Goal: Task Accomplishment & Management: Manage account settings

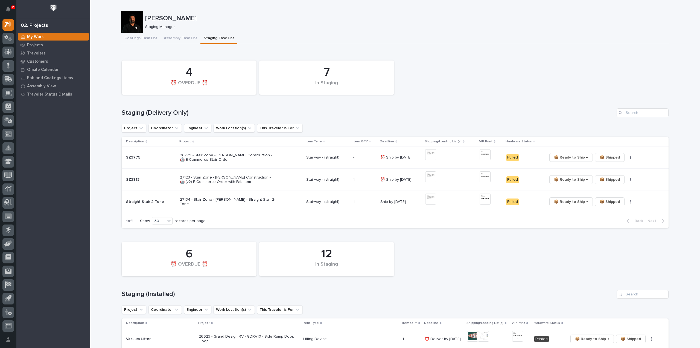
click at [572, 54] on div "Loading... Saving… 7 In Staging 4 ⏰ OVERDUE ⏰ Staging (Delivery Only) Project C…" at bounding box center [395, 141] width 547 height 181
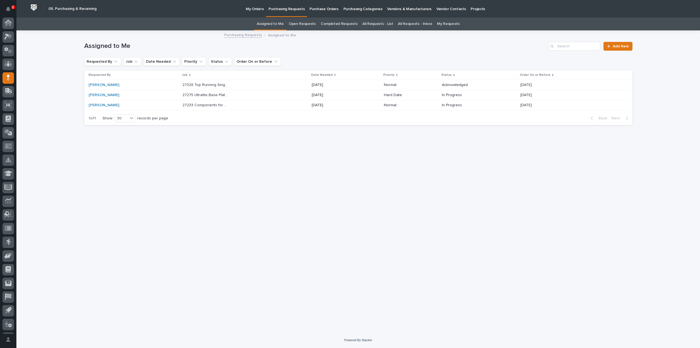
scroll to position [12, 0]
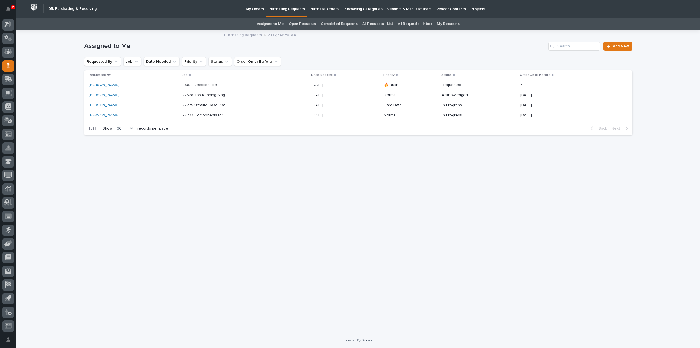
click at [213, 105] on p "27275 Ultralite Base Plate Mounted Jib" at bounding box center [205, 105] width 47 height 6
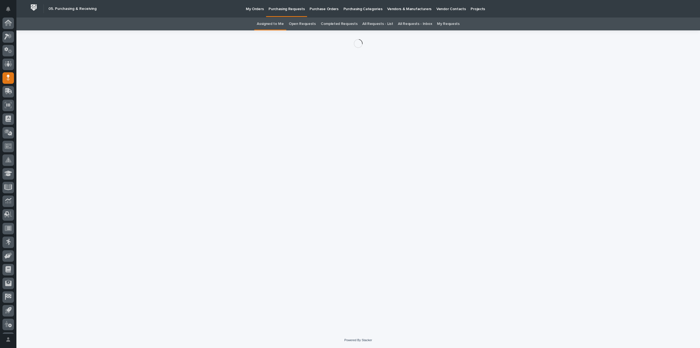
scroll to position [12, 0]
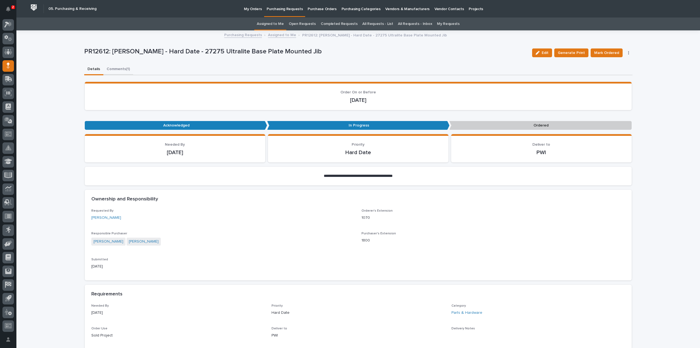
click at [110, 68] on button "Comments (1)" at bounding box center [118, 69] width 30 height 11
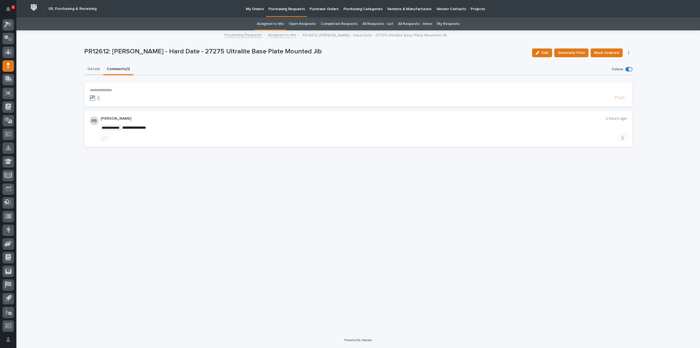
click at [97, 69] on button "Details" at bounding box center [93, 69] width 19 height 11
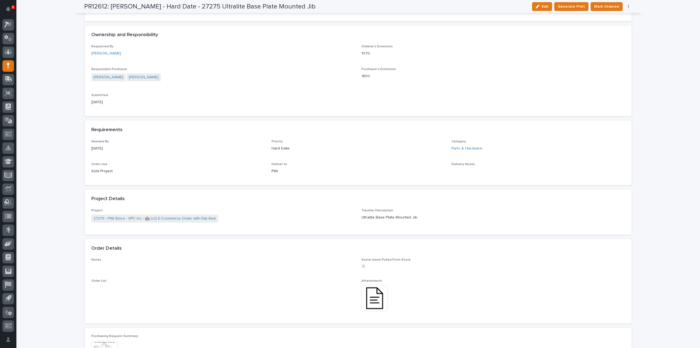
scroll to position [219, 0]
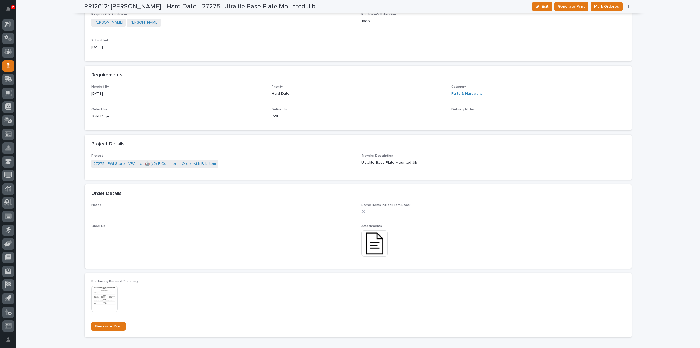
click at [379, 249] on img at bounding box center [375, 243] width 26 height 26
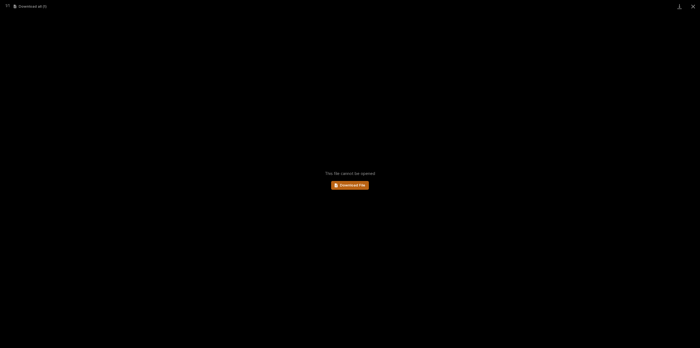
click at [348, 185] on span "Download File" at bounding box center [352, 185] width 25 height 4
click at [693, 8] on button "Close gallery" at bounding box center [694, 6] width 14 height 13
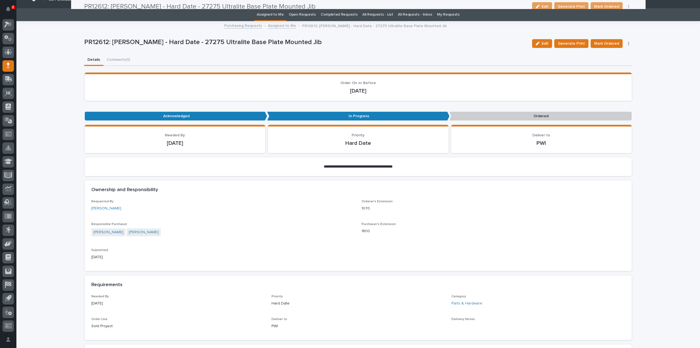
scroll to position [0, 0]
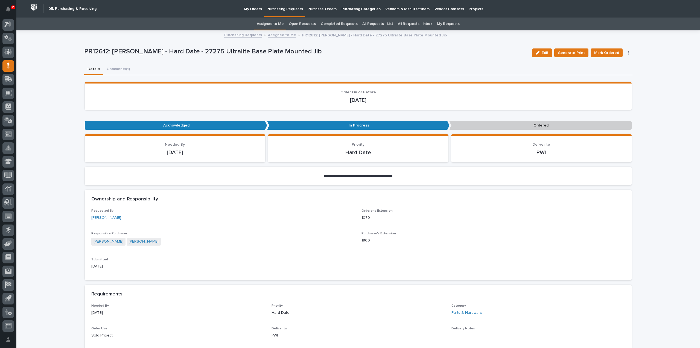
click at [275, 21] on link "Assigned to Me" at bounding box center [270, 24] width 27 height 13
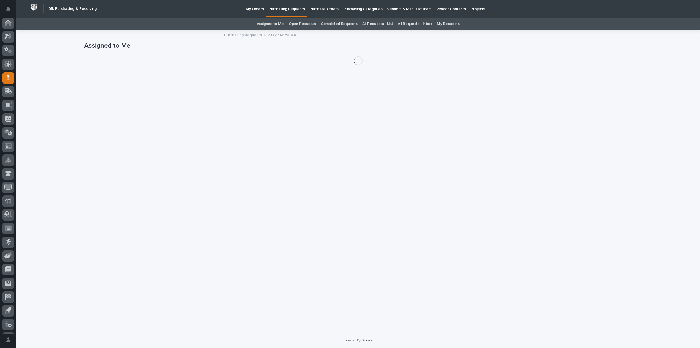
scroll to position [12, 0]
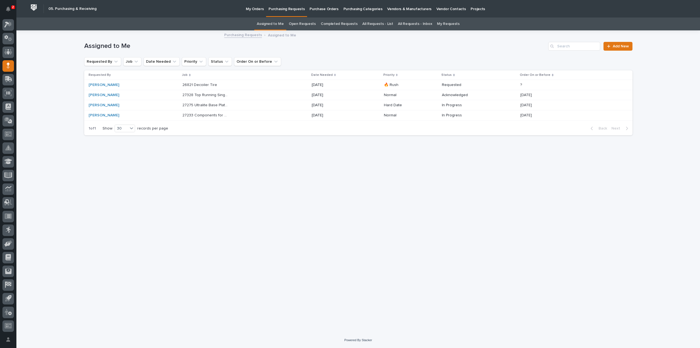
click at [187, 84] on p "26821 Decoiler Tire" at bounding box center [200, 85] width 36 height 6
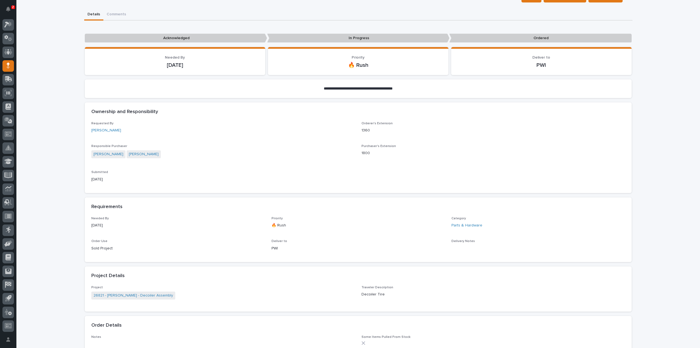
scroll to position [164, 0]
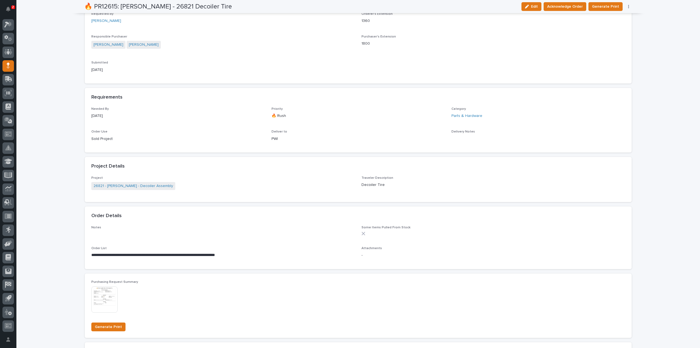
click at [104, 304] on img at bounding box center [104, 299] width 26 height 26
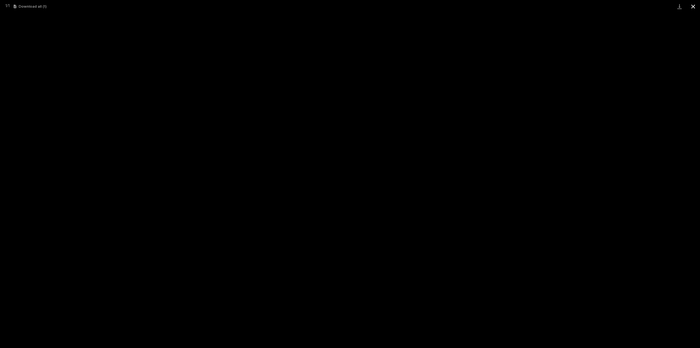
click at [695, 8] on button "Close gallery" at bounding box center [694, 6] width 14 height 13
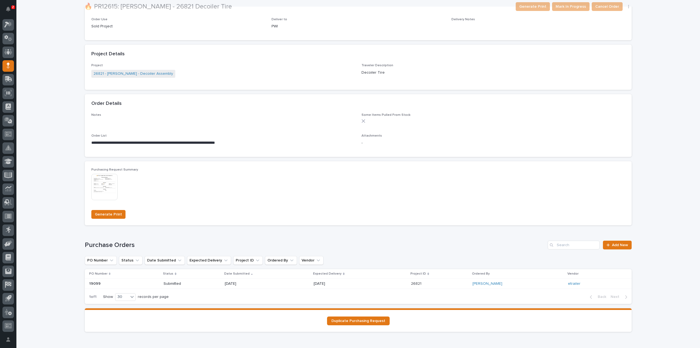
scroll to position [252, 0]
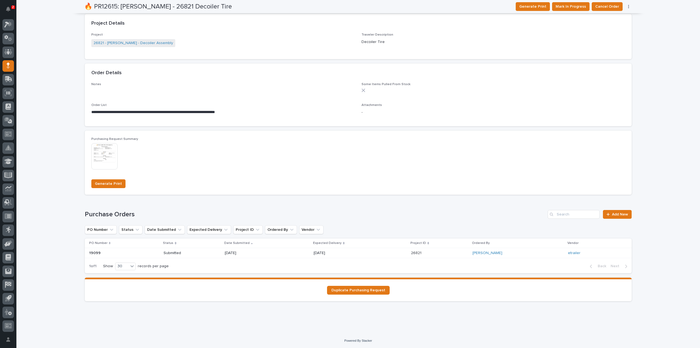
click at [238, 254] on p "10/14/2025" at bounding box center [244, 253] width 39 height 5
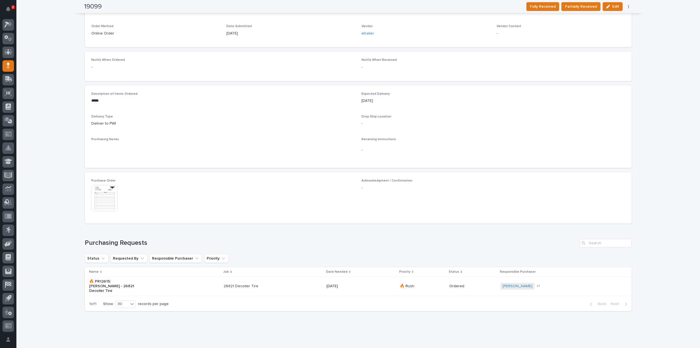
scroll to position [161, 0]
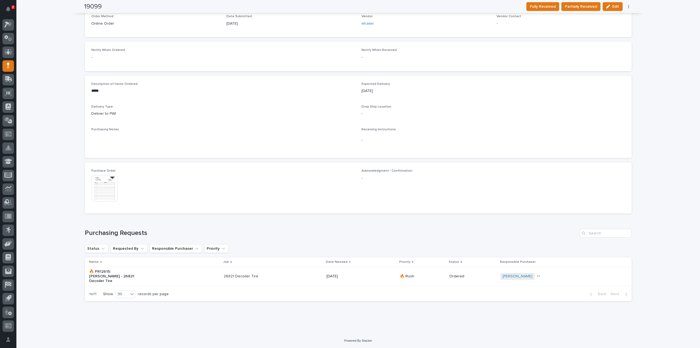
click at [108, 193] on img at bounding box center [104, 188] width 26 height 26
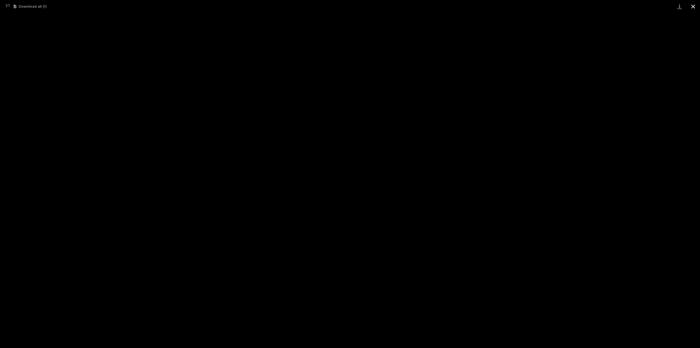
click at [694, 7] on button "Close gallery" at bounding box center [694, 6] width 14 height 13
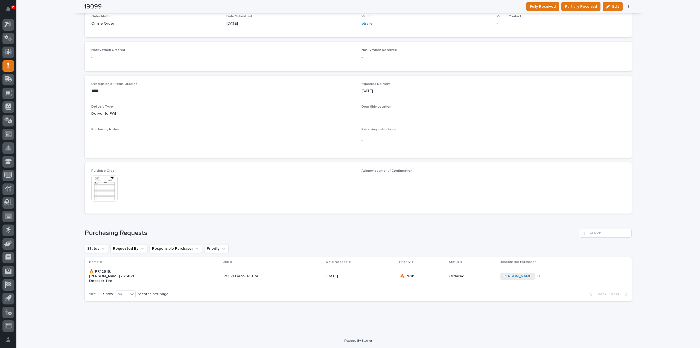
click at [121, 279] on p "🔥 PR12615: Leighton Yoder - 26821 Decoiler Tire" at bounding box center [112, 276] width 46 height 14
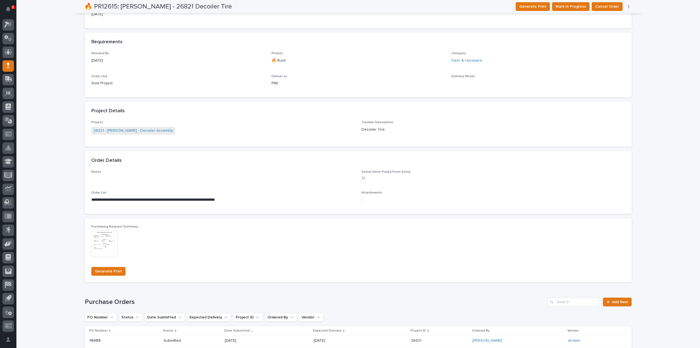
scroll to position [219, 0]
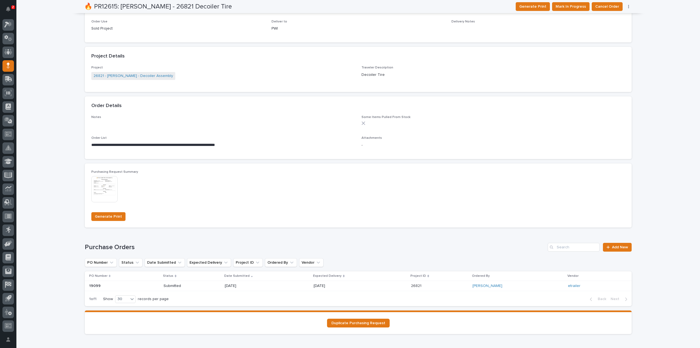
click at [180, 285] on p "Submitted" at bounding box center [183, 285] width 39 height 5
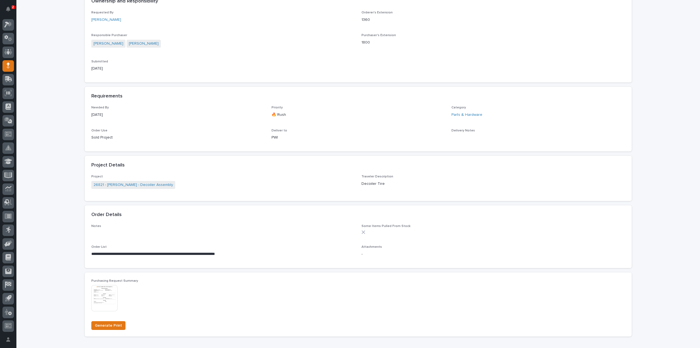
scroll to position [164, 0]
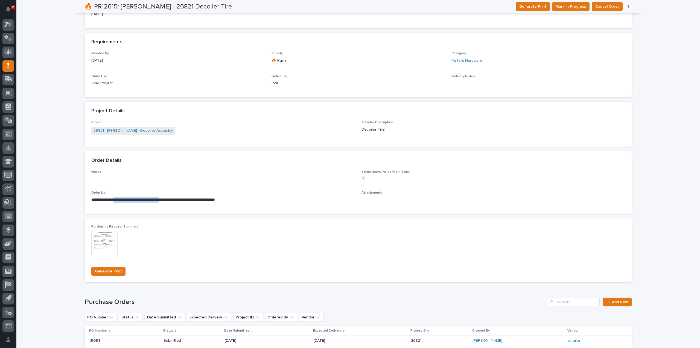
drag, startPoint x: 117, startPoint y: 200, endPoint x: 170, endPoint y: 201, distance: 53.9
click at [172, 201] on p "**********" at bounding box center [223, 199] width 264 height 5
copy p "**********"
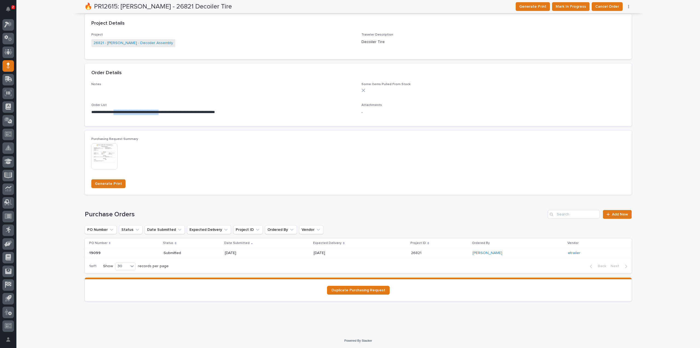
scroll to position [0, 0]
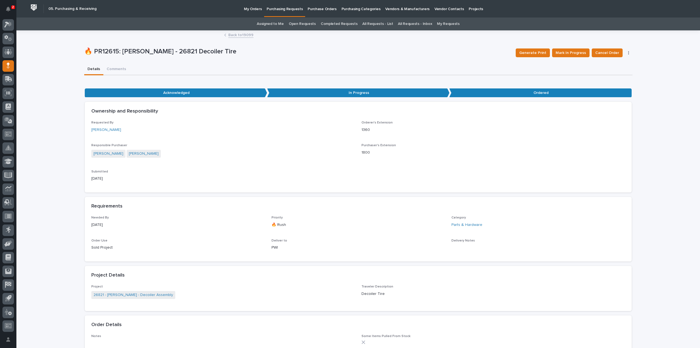
click at [265, 24] on link "Assigned to Me" at bounding box center [270, 24] width 27 height 13
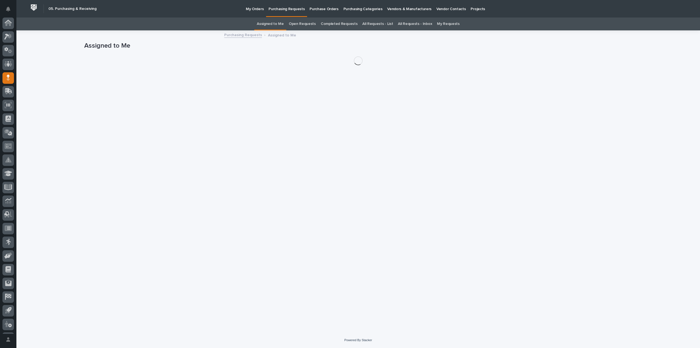
scroll to position [12, 0]
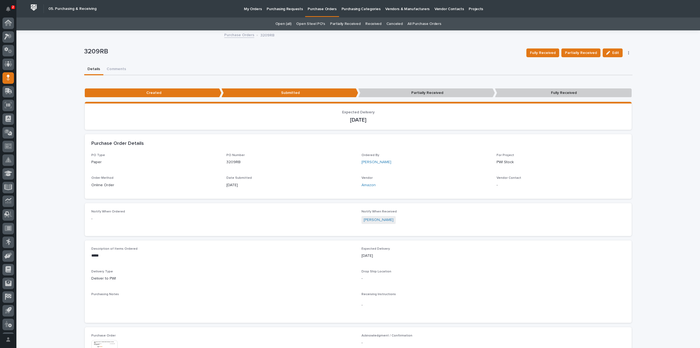
scroll to position [12, 0]
click at [413, 24] on link "All Purchase Orders" at bounding box center [425, 24] width 34 height 13
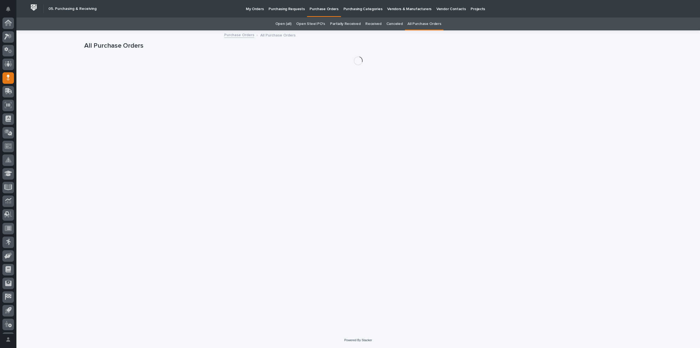
scroll to position [12, 0]
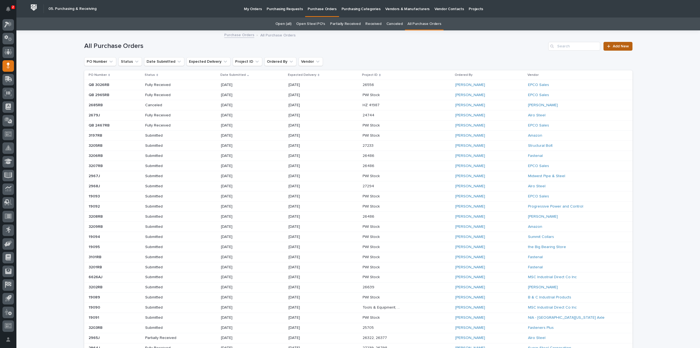
click at [616, 45] on span "Add New" at bounding box center [621, 46] width 16 height 4
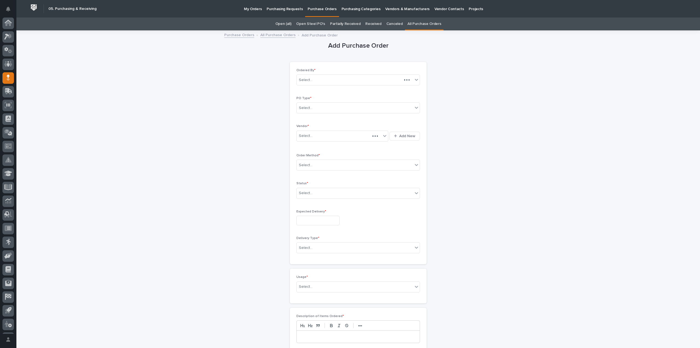
scroll to position [12, 0]
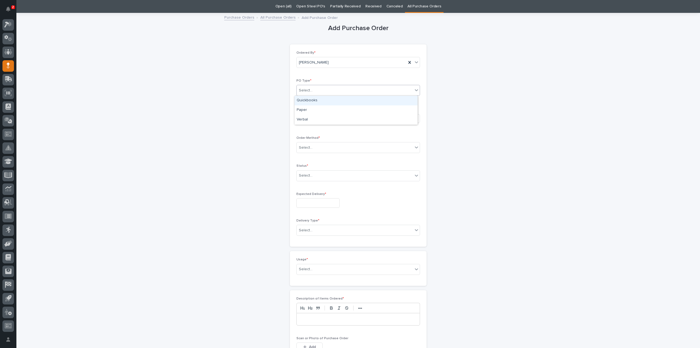
click at [318, 90] on div "Select..." at bounding box center [355, 90] width 116 height 9
click at [312, 110] on div "Paper" at bounding box center [356, 110] width 123 height 10
click at [312, 119] on div "Select..." at bounding box center [339, 118] width 85 height 9
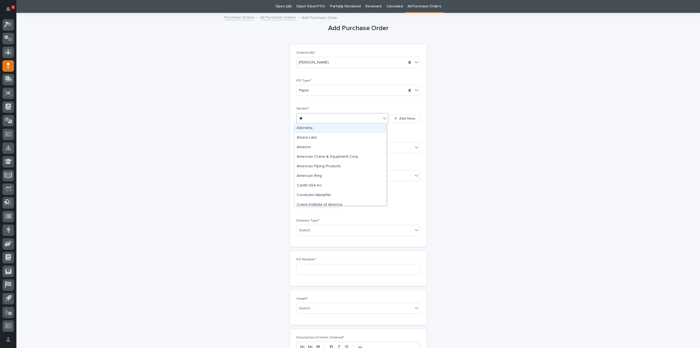
type input "***"
click at [309, 149] on div "Amazon" at bounding box center [341, 148] width 92 height 10
click at [314, 146] on div "Select..." at bounding box center [355, 147] width 116 height 9
click at [312, 156] on div "Online Order" at bounding box center [356, 157] width 123 height 10
click at [304, 177] on div "Select..." at bounding box center [306, 176] width 14 height 6
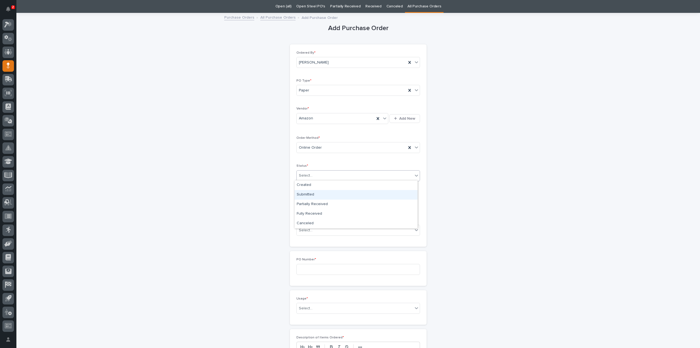
click at [304, 196] on div "Submitted" at bounding box center [356, 195] width 123 height 10
click at [304, 203] on input "text" at bounding box center [318, 203] width 43 height 10
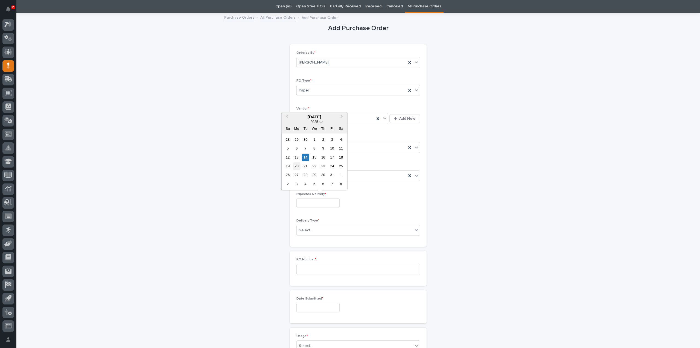
click at [300, 167] on div "20" at bounding box center [296, 165] width 7 height 7
type input "**********"
click at [313, 229] on div "Select..." at bounding box center [355, 230] width 116 height 9
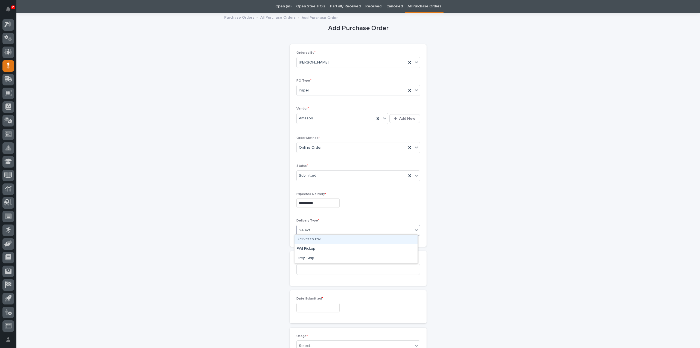
click at [311, 239] on div "Deliver to PWI" at bounding box center [356, 239] width 123 height 10
click at [310, 268] on input at bounding box center [359, 269] width 124 height 11
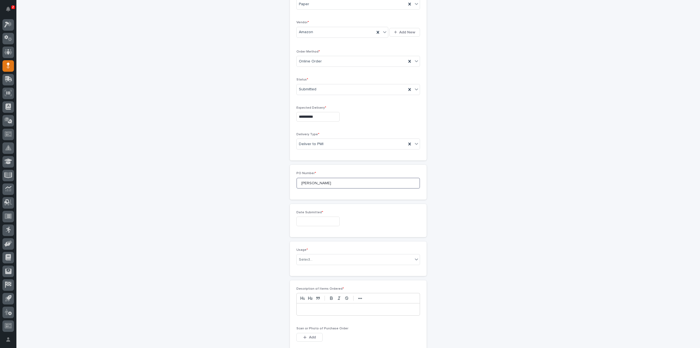
scroll to position [127, 0]
type input "Ken O"
click at [318, 200] on input "text" at bounding box center [318, 198] width 43 height 10
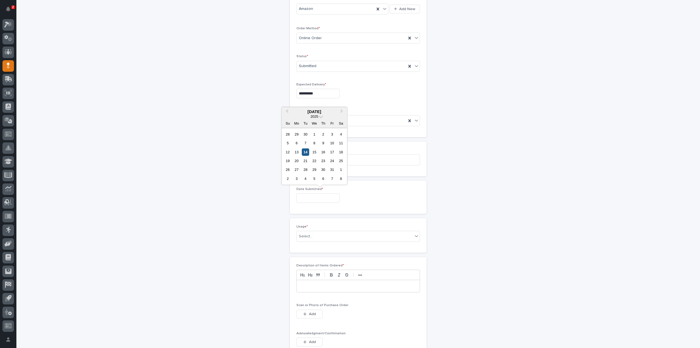
click at [304, 152] on div "14" at bounding box center [305, 151] width 7 height 7
type input "**********"
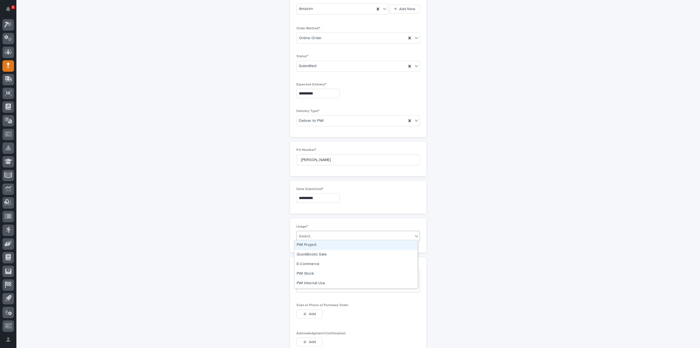
click at [307, 236] on div "Select..." at bounding box center [306, 236] width 14 height 6
click at [311, 274] on div "PWI Stock" at bounding box center [356, 274] width 123 height 10
click at [312, 287] on div at bounding box center [358, 286] width 123 height 12
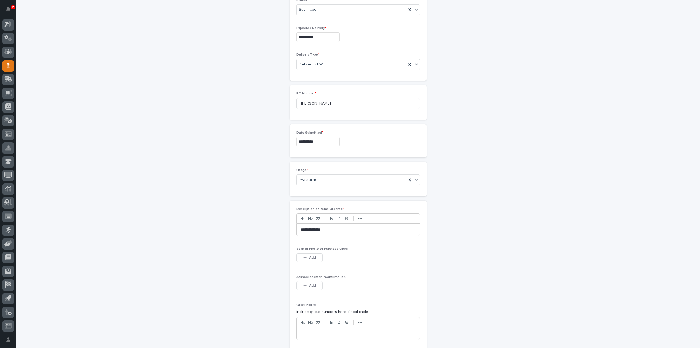
scroll to position [236, 0]
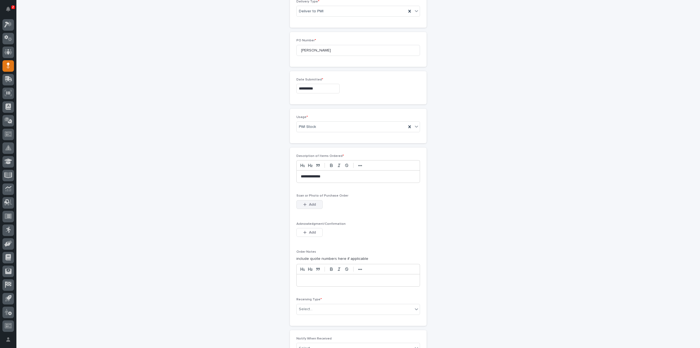
click at [310, 202] on span "Add" at bounding box center [312, 204] width 7 height 5
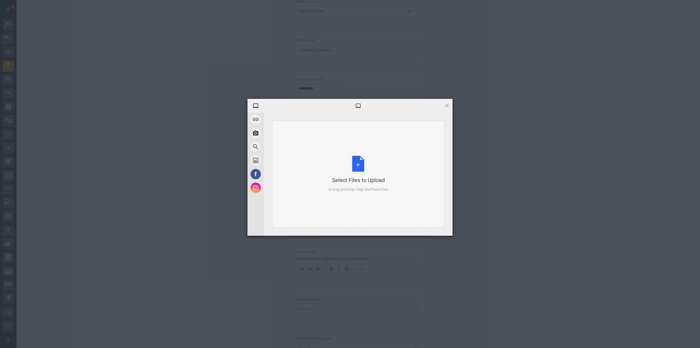
click at [355, 162] on div "Select Files to Upload or Drag and Drop, Copy and Paste Files" at bounding box center [359, 174] width 60 height 36
click at [437, 226] on span "Upload 1" at bounding box center [436, 228] width 11 height 4
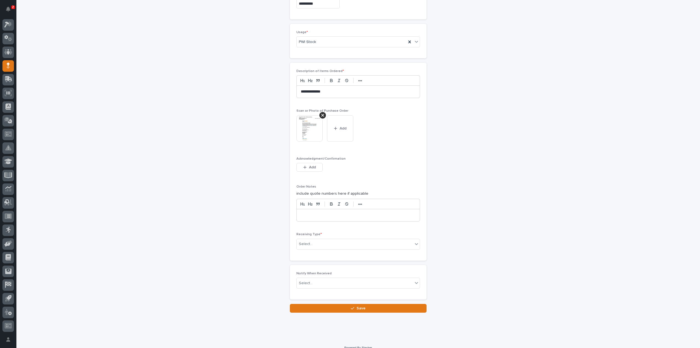
scroll to position [326, 0]
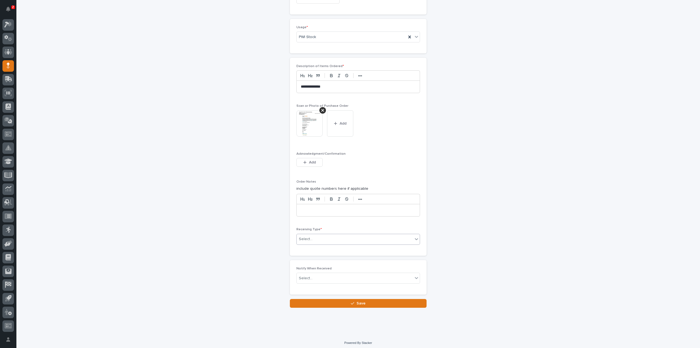
click at [326, 237] on div "Select..." at bounding box center [355, 238] width 116 height 9
drag, startPoint x: 312, startPoint y: 260, endPoint x: 312, endPoint y: 276, distance: 15.6
click at [312, 276] on div "Deliver to" at bounding box center [356, 276] width 123 height 10
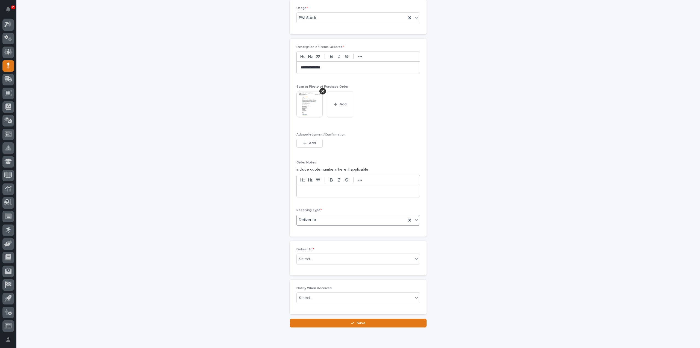
scroll to position [345, 0]
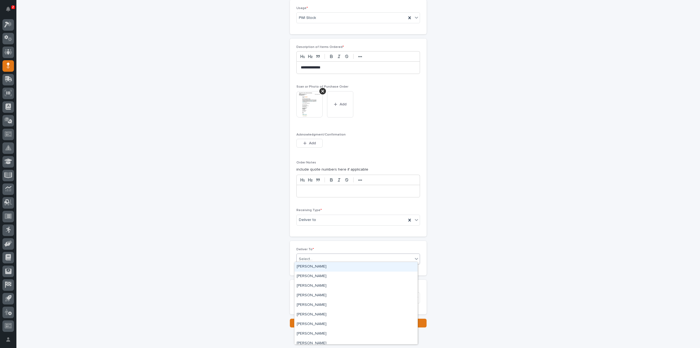
click at [307, 256] on div "Select..." at bounding box center [306, 259] width 14 height 6
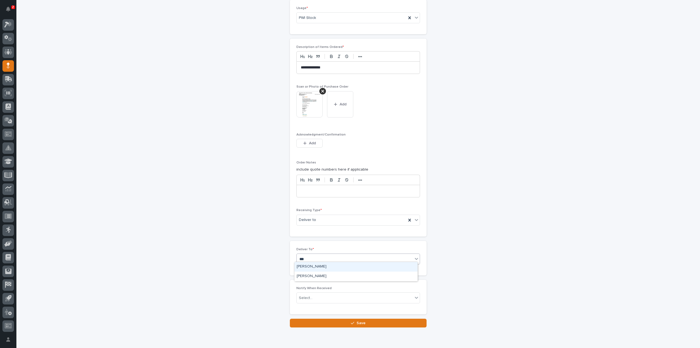
type input "****"
click at [308, 265] on div "[PERSON_NAME]" at bounding box center [356, 267] width 123 height 10
click at [311, 296] on div "Select..." at bounding box center [355, 297] width 116 height 9
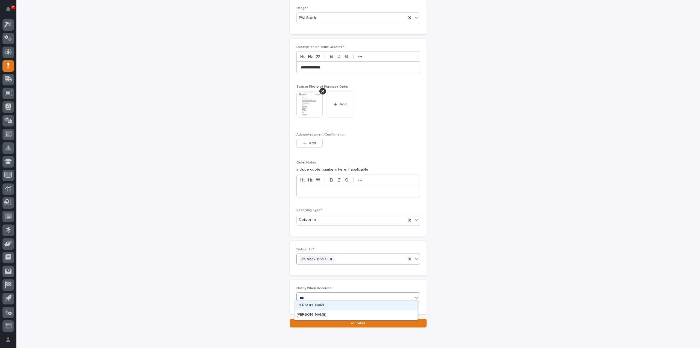
type input "****"
click at [312, 303] on div "[PERSON_NAME]" at bounding box center [356, 305] width 123 height 10
click at [341, 293] on div "[PERSON_NAME]" at bounding box center [352, 298] width 110 height 10
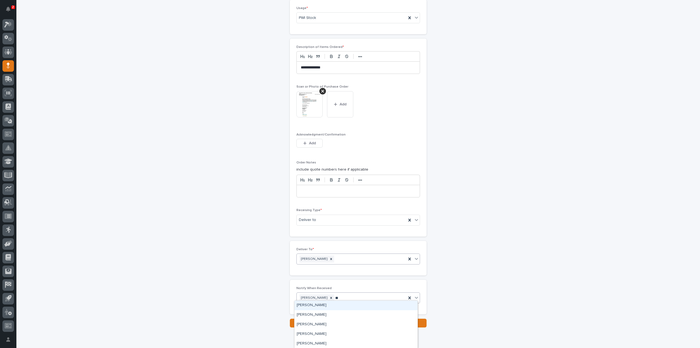
type input "***"
click at [326, 314] on div "Ken Overmyer" at bounding box center [356, 315] width 123 height 10
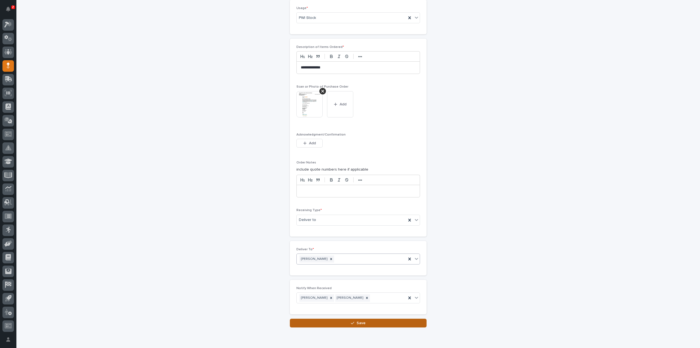
click at [339, 319] on button "Save" at bounding box center [358, 322] width 137 height 9
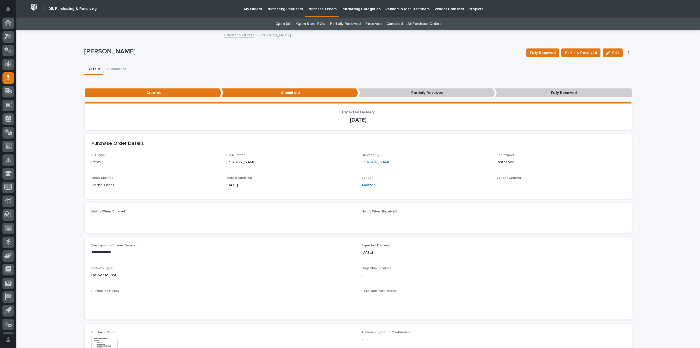
scroll to position [12, 0]
click at [410, 23] on link "All Purchase Orders" at bounding box center [425, 24] width 34 height 13
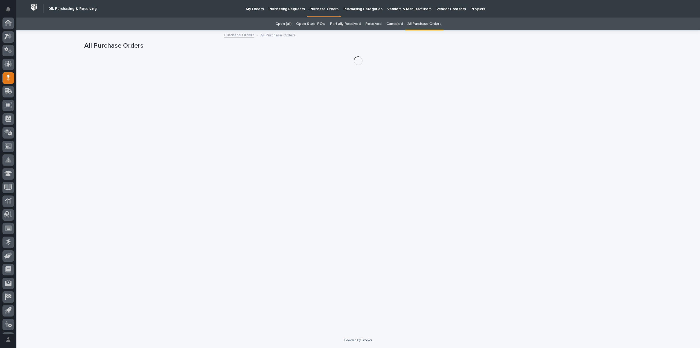
scroll to position [12, 0]
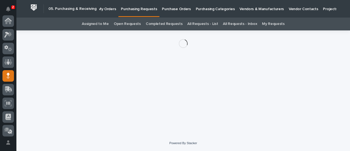
scroll to position [55, 0]
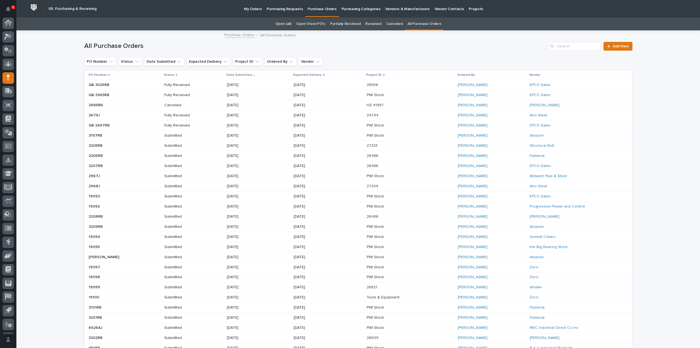
scroll to position [12, 0]
click at [579, 46] on input "Search" at bounding box center [574, 46] width 52 height 9
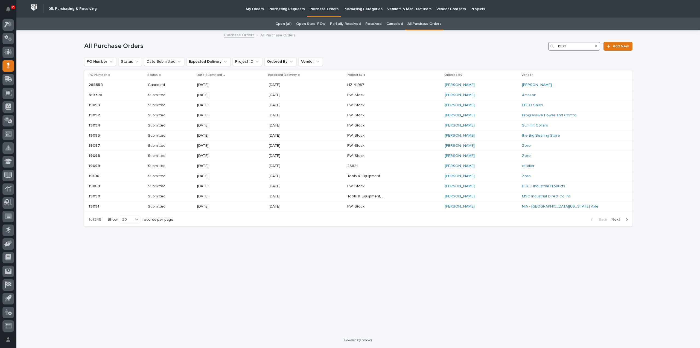
type input "19099"
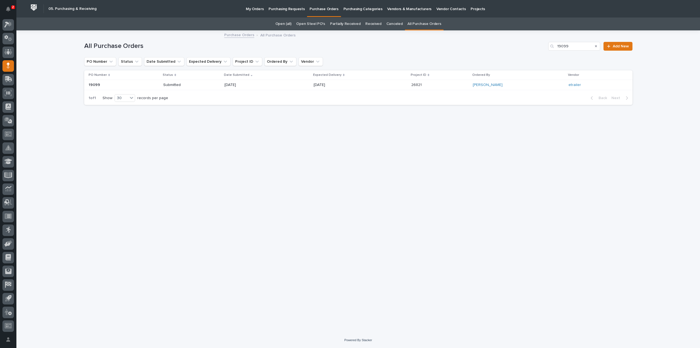
click at [185, 86] on p "Submitted" at bounding box center [182, 85] width 39 height 5
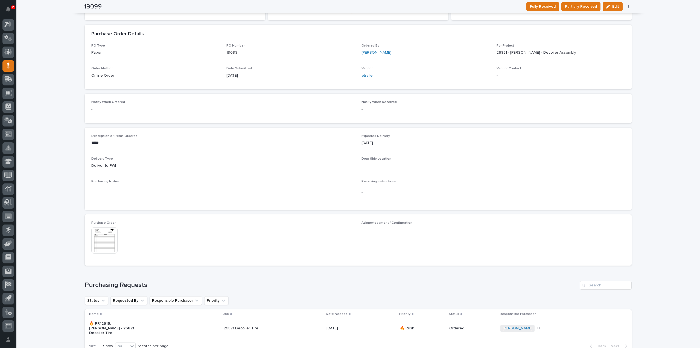
scroll to position [161, 0]
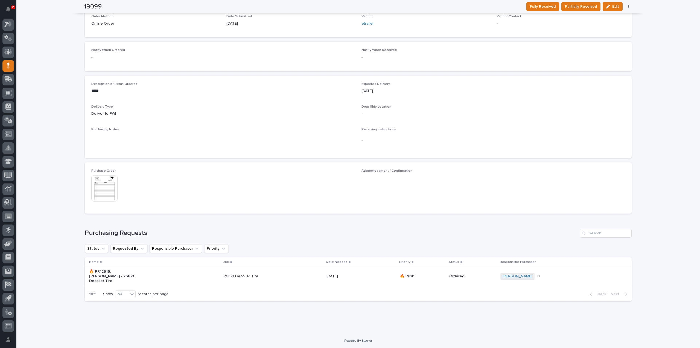
click at [107, 188] on img at bounding box center [104, 188] width 26 height 26
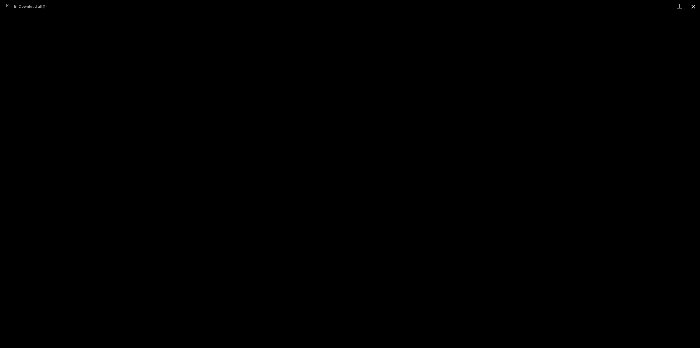
click at [694, 5] on button "Close gallery" at bounding box center [694, 6] width 14 height 13
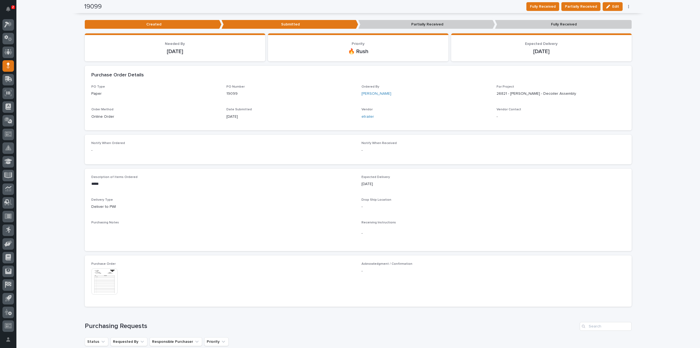
scroll to position [0, 0]
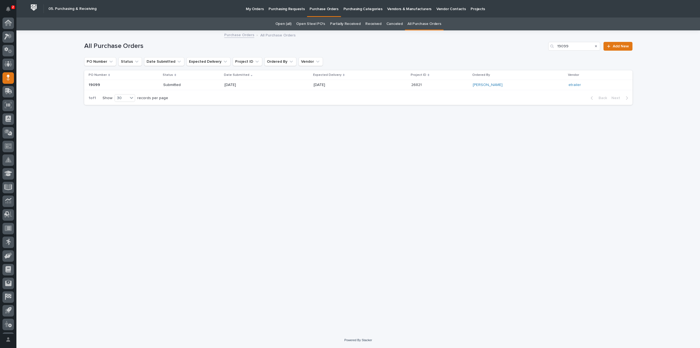
scroll to position [12, 0]
click at [597, 46] on icon "Search" at bounding box center [596, 46] width 2 height 3
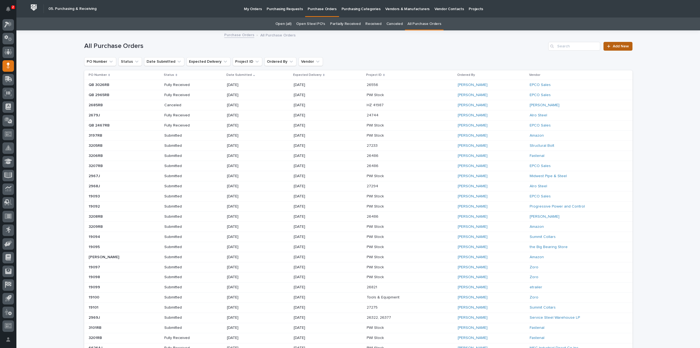
click at [614, 47] on span "Add New" at bounding box center [621, 46] width 16 height 4
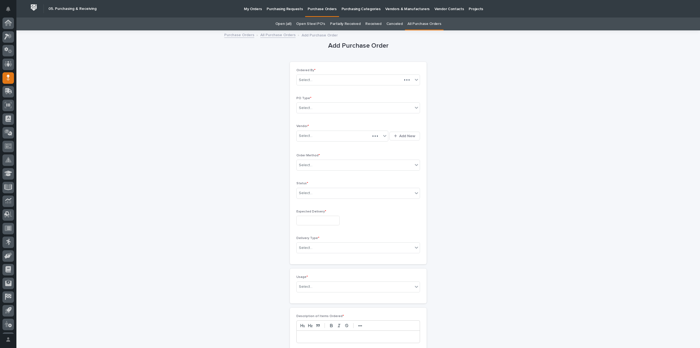
scroll to position [12, 0]
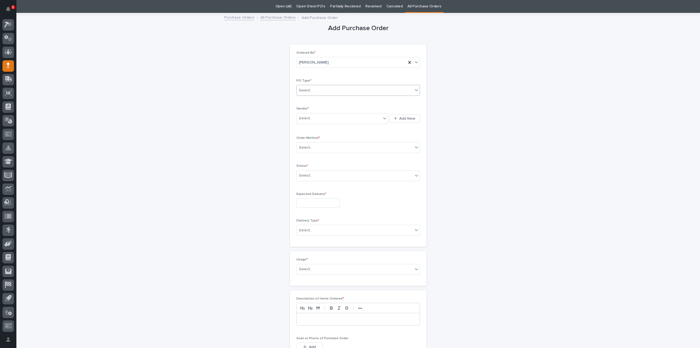
click at [325, 90] on div "Select..." at bounding box center [355, 90] width 116 height 9
click at [317, 101] on div "Quickbooks" at bounding box center [356, 101] width 123 height 10
click at [314, 120] on div "Select..." at bounding box center [339, 118] width 85 height 9
type input "****"
click at [309, 127] on div "EPCO Sales" at bounding box center [341, 128] width 92 height 10
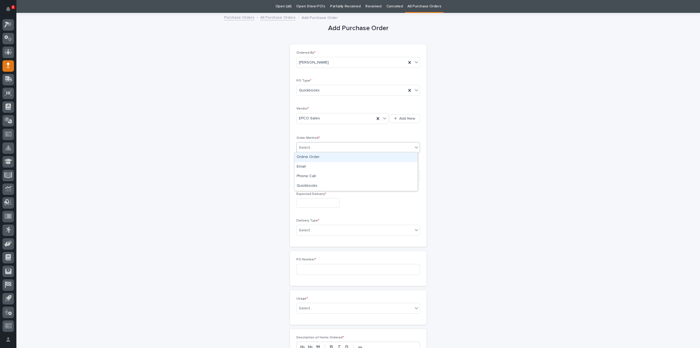
click at [304, 147] on div "Select..." at bounding box center [306, 148] width 14 height 6
click at [303, 166] on div "Email" at bounding box center [356, 167] width 123 height 10
click at [312, 175] on div "Select..." at bounding box center [355, 175] width 116 height 9
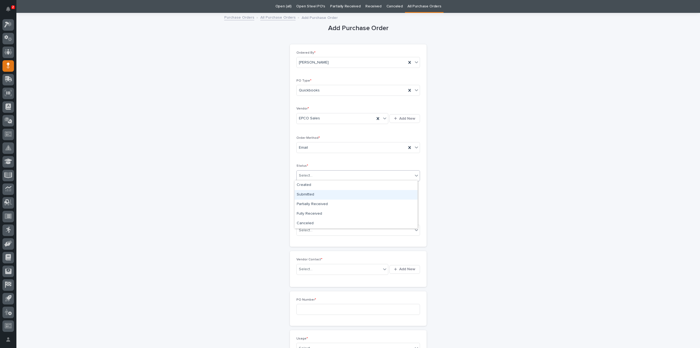
click at [308, 196] on div "Submitted" at bounding box center [356, 195] width 123 height 10
click at [308, 202] on input "text" at bounding box center [318, 203] width 43 height 10
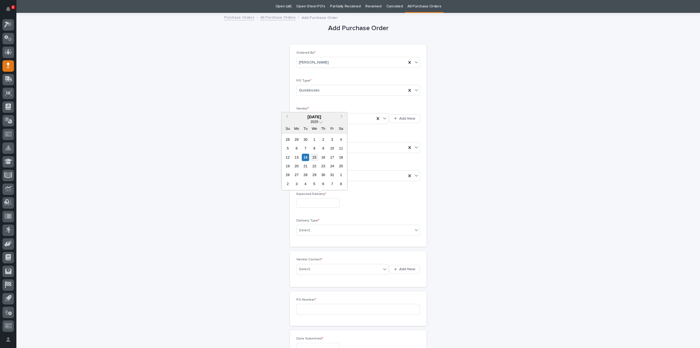
click at [315, 158] on div "15" at bounding box center [314, 156] width 7 height 7
click at [321, 205] on input "**********" at bounding box center [318, 203] width 43 height 10
click at [334, 156] on div "17" at bounding box center [332, 156] width 7 height 7
type input "**********"
click at [310, 229] on div "Select..." at bounding box center [306, 230] width 14 height 6
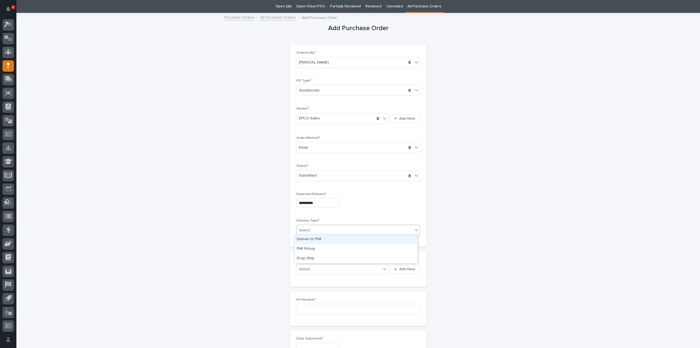
click at [308, 239] on div "Deliver to PWI" at bounding box center [356, 239] width 123 height 10
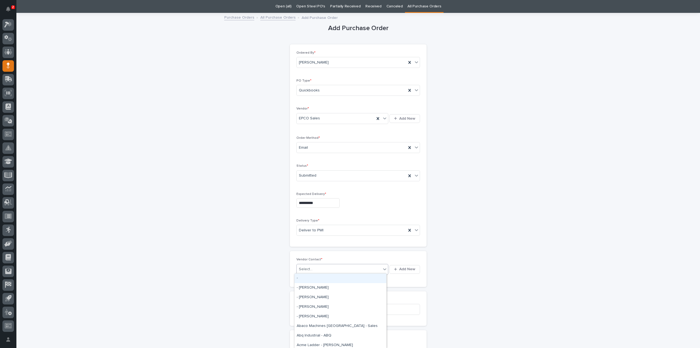
click at [302, 269] on div "Select..." at bounding box center [306, 269] width 14 height 6
type input "***"
click at [304, 279] on div "EPCO Sales - Keith Schrock" at bounding box center [341, 278] width 92 height 10
click at [300, 312] on input at bounding box center [359, 309] width 124 height 11
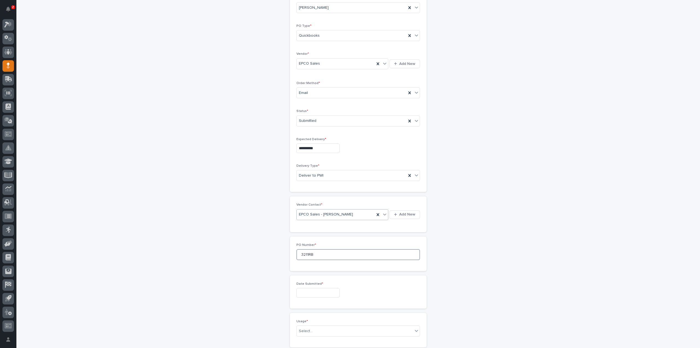
type input "3211RB"
click at [307, 289] on input "text" at bounding box center [318, 293] width 43 height 10
click at [307, 249] on div "14" at bounding box center [305, 246] width 7 height 7
type input "**********"
click at [306, 328] on div "Select..." at bounding box center [306, 331] width 14 height 6
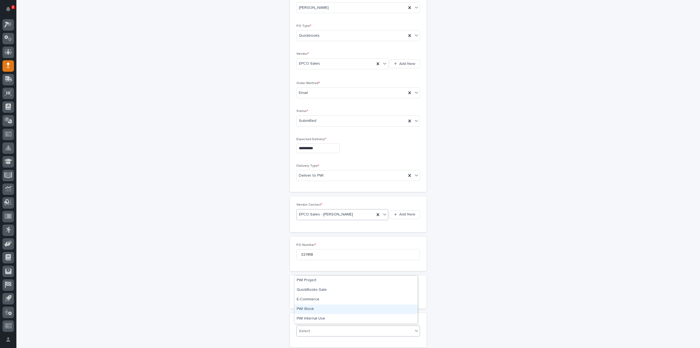
click at [318, 309] on div "PWI Stock" at bounding box center [356, 309] width 123 height 10
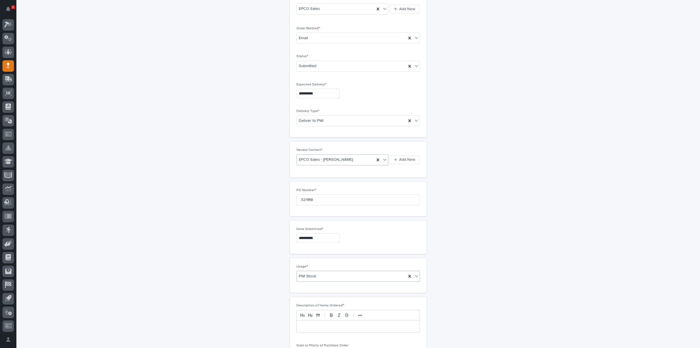
scroll to position [182, 0]
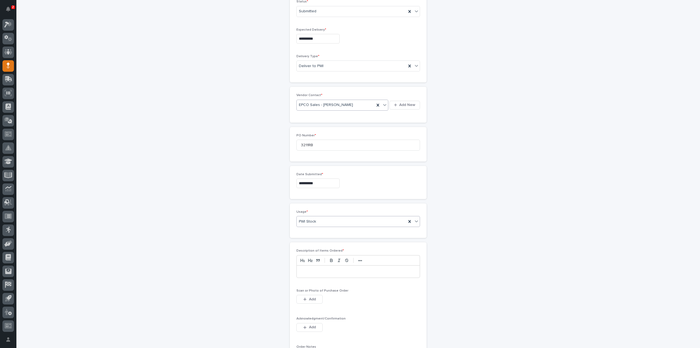
click at [310, 271] on p at bounding box center [358, 271] width 115 height 5
click at [314, 298] on span "Add" at bounding box center [312, 299] width 7 height 5
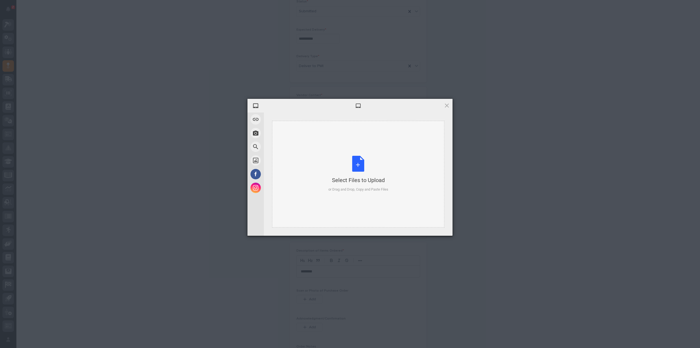
click at [355, 167] on div "Select Files to Upload or Drag and Drop, Copy and Paste Files" at bounding box center [359, 174] width 60 height 36
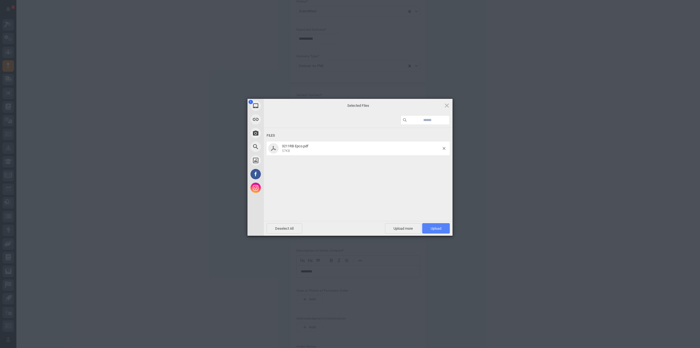
click at [429, 227] on span "Upload 1" at bounding box center [436, 228] width 28 height 10
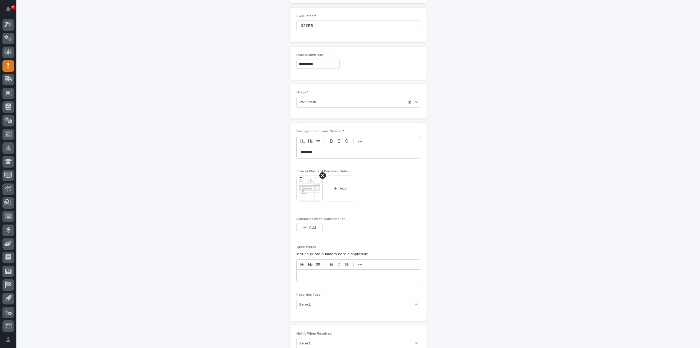
scroll to position [356, 0]
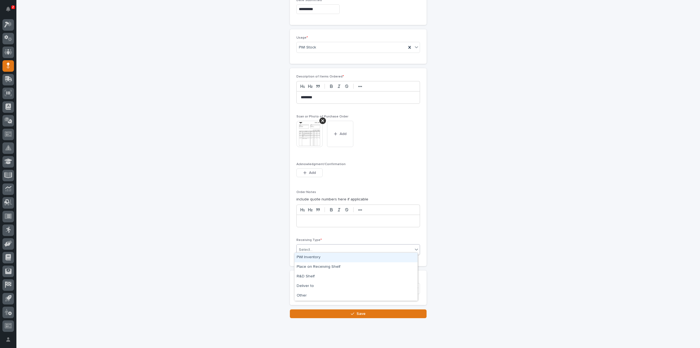
click at [341, 246] on div "Select..." at bounding box center [355, 249] width 116 height 9
click at [316, 287] on div "Deliver to" at bounding box center [356, 286] width 123 height 10
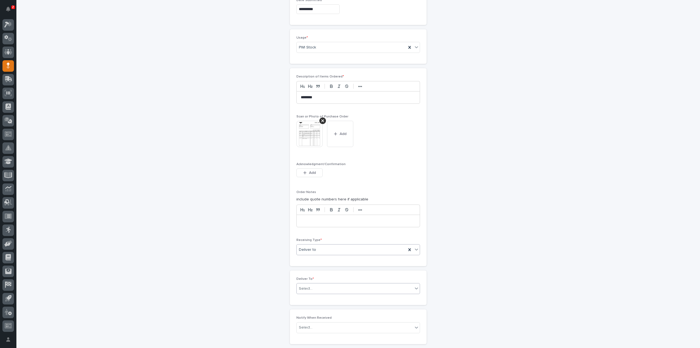
click at [309, 286] on div "Select..." at bounding box center [306, 289] width 14 height 6
type input "*****"
click at [312, 297] on div "[PERSON_NAME]" at bounding box center [356, 296] width 123 height 10
click at [345, 286] on div "[PERSON_NAME]" at bounding box center [352, 289] width 110 height 10
type input "******"
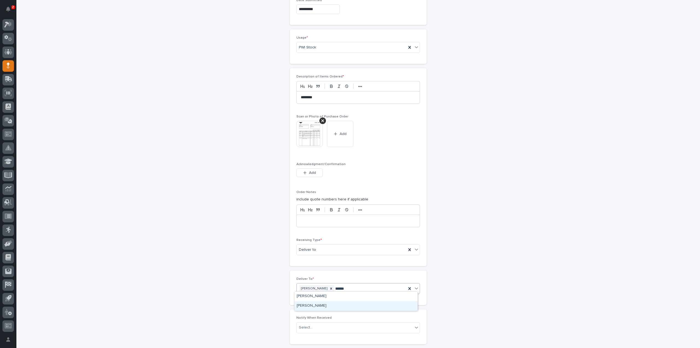
click at [313, 306] on div "Austin Schwartz" at bounding box center [356, 306] width 123 height 10
click at [312, 324] on div "Select..." at bounding box center [355, 327] width 116 height 9
type input "****"
click at [312, 314] on div "[PERSON_NAME]" at bounding box center [356, 314] width 123 height 10
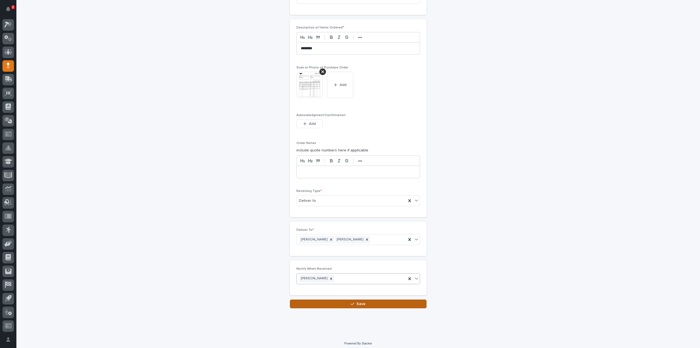
click at [366, 303] on button "Save" at bounding box center [358, 303] width 137 height 9
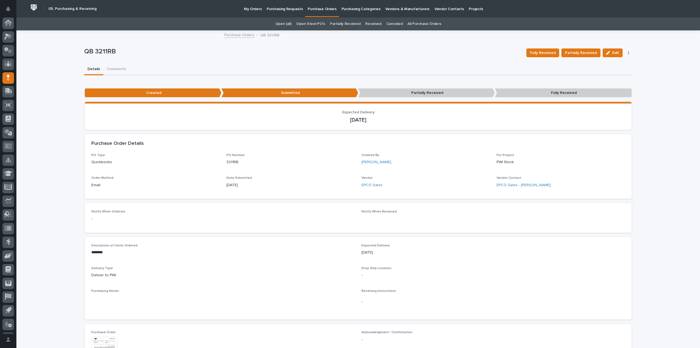
scroll to position [12, 0]
click at [412, 25] on link "All Purchase Orders" at bounding box center [425, 24] width 34 height 13
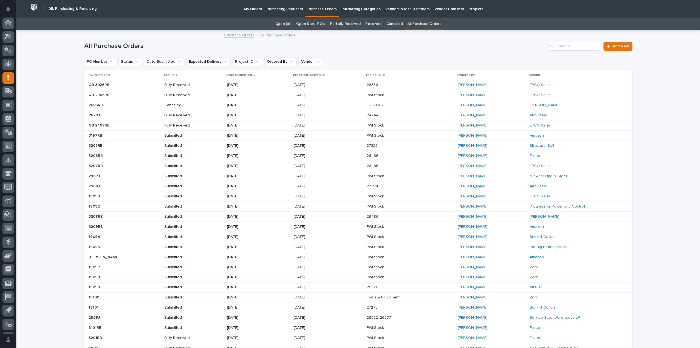
scroll to position [12, 0]
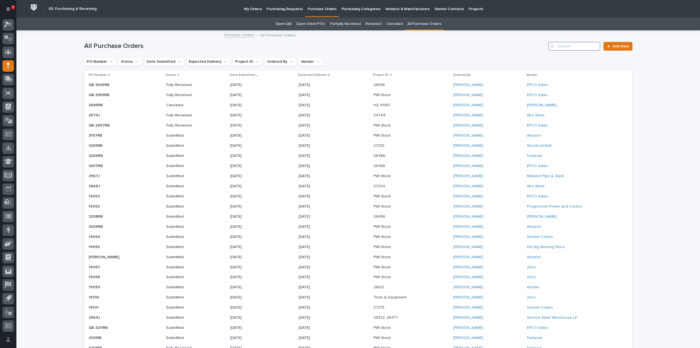
click at [561, 47] on input "Search" at bounding box center [574, 46] width 52 height 9
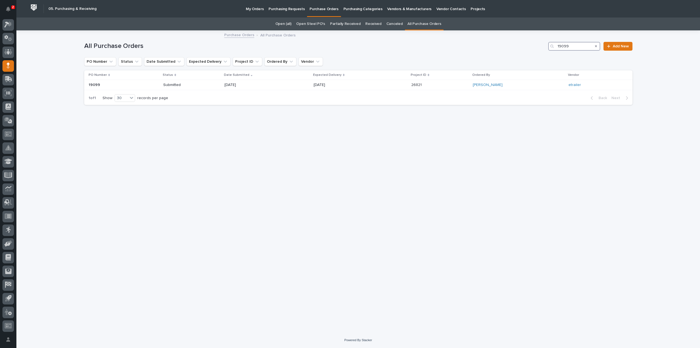
type input "19099"
click at [200, 83] on p "Submitted" at bounding box center [182, 85] width 39 height 5
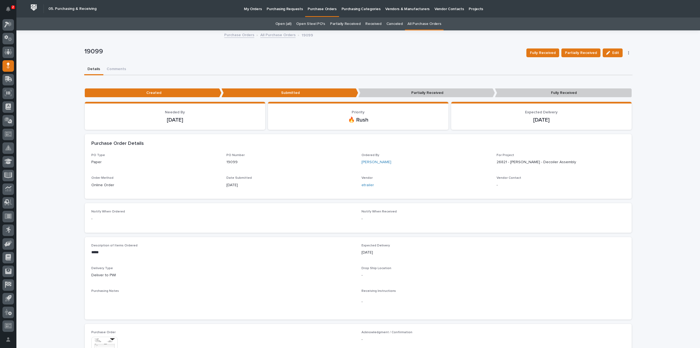
click at [426, 23] on link "All Purchase Orders" at bounding box center [425, 24] width 34 height 13
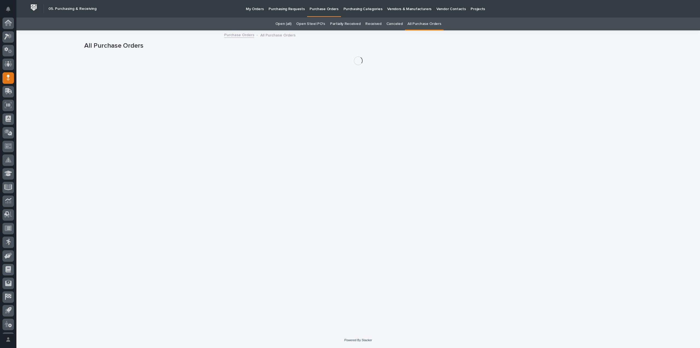
scroll to position [12, 0]
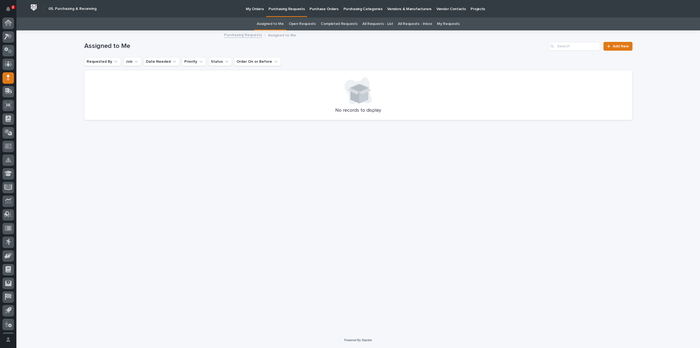
scroll to position [12, 0]
drag, startPoint x: 281, startPoint y: 22, endPoint x: 281, endPoint y: 28, distance: 6.0
click at [281, 22] on link "Assigned to Me" at bounding box center [270, 24] width 27 height 13
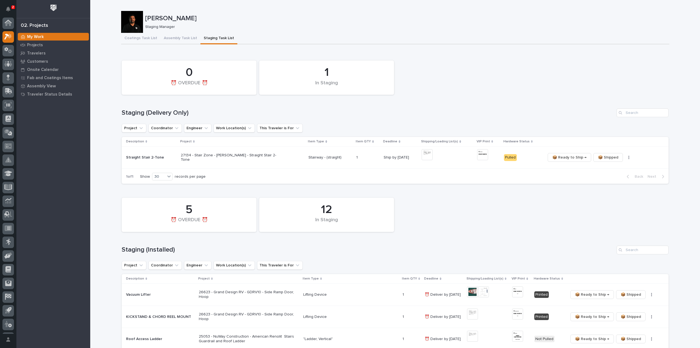
scroll to position [12, 0]
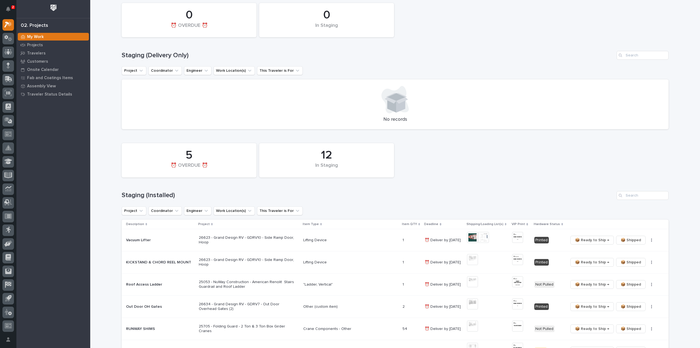
scroll to position [109, 0]
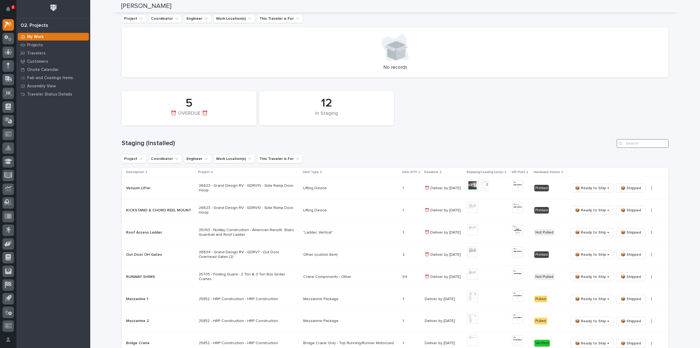
click at [635, 144] on input "Search" at bounding box center [643, 143] width 52 height 9
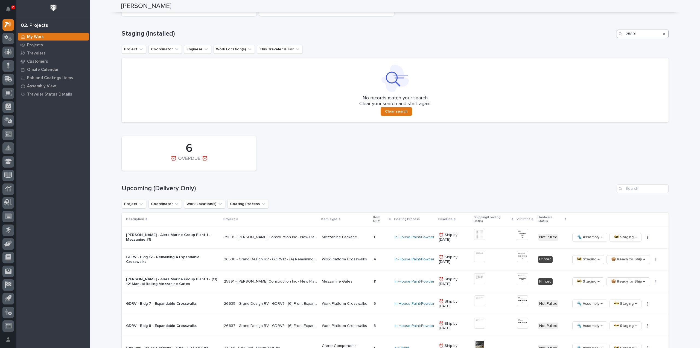
scroll to position [274, 0]
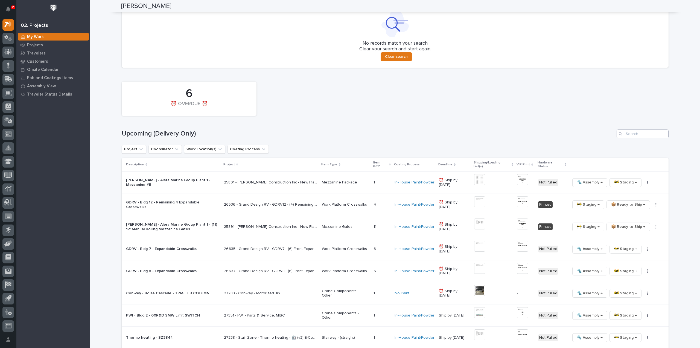
type input "25891"
click at [640, 138] on input "Search" at bounding box center [643, 133] width 52 height 9
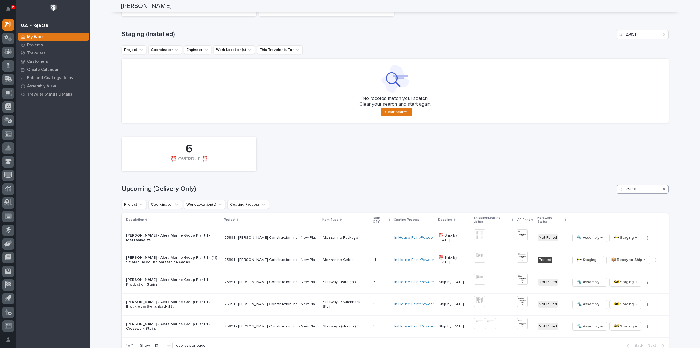
scroll to position [273, 0]
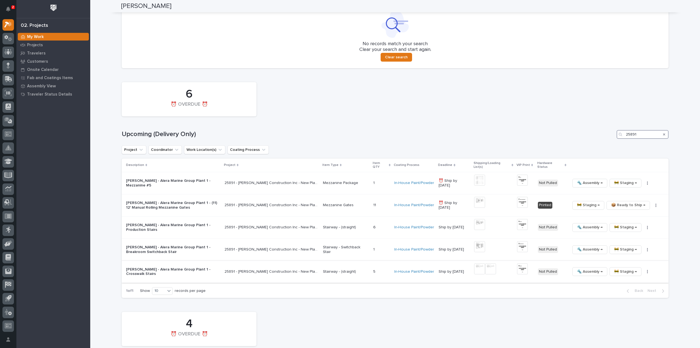
type input "25891"
click at [484, 266] on img at bounding box center [479, 268] width 11 height 11
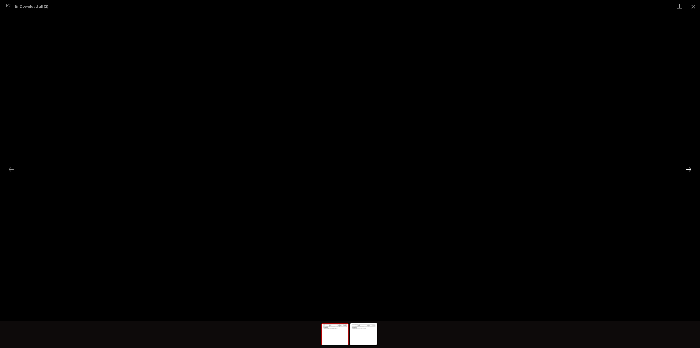
click at [687, 169] on button "Next slide" at bounding box center [688, 169] width 11 height 11
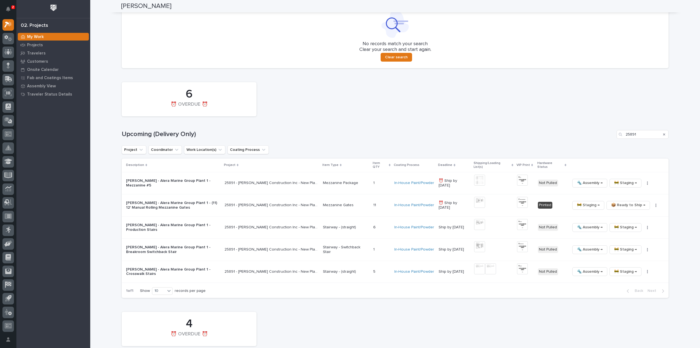
click at [290, 224] on p "25891 - [PERSON_NAME] Construction Inc - New Plant Setup - Mezzanine Project" at bounding box center [272, 227] width 95 height 6
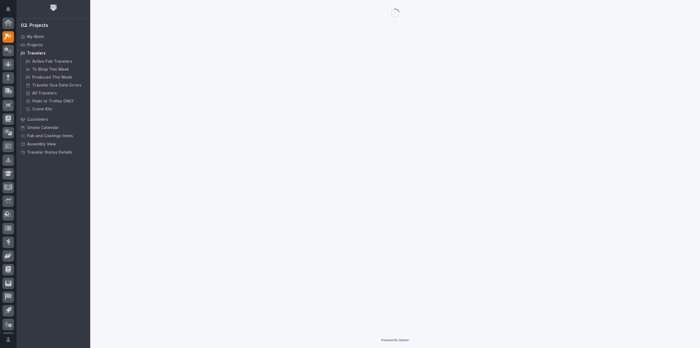
scroll to position [12, 0]
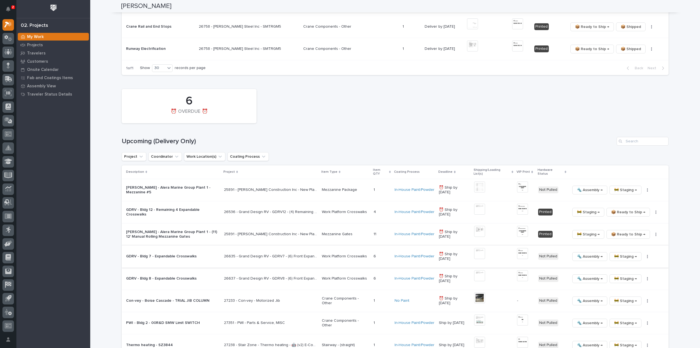
scroll to position [492, 0]
click at [629, 143] on input "Search" at bounding box center [643, 141] width 52 height 9
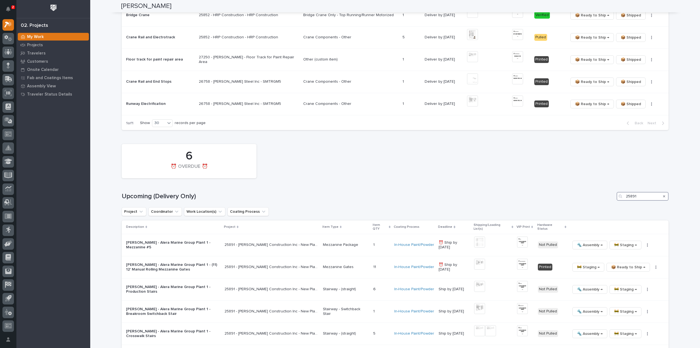
scroll to position [492, 0]
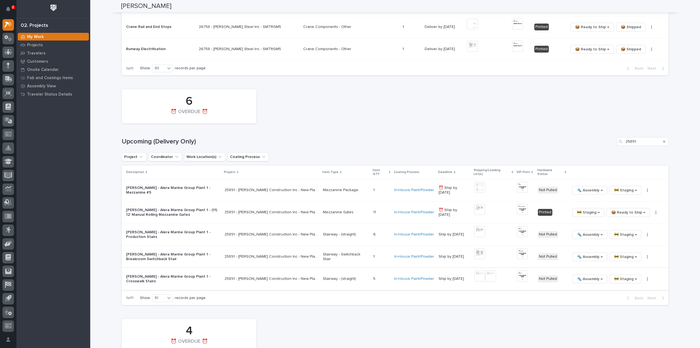
click at [521, 272] on img at bounding box center [522, 275] width 11 height 11
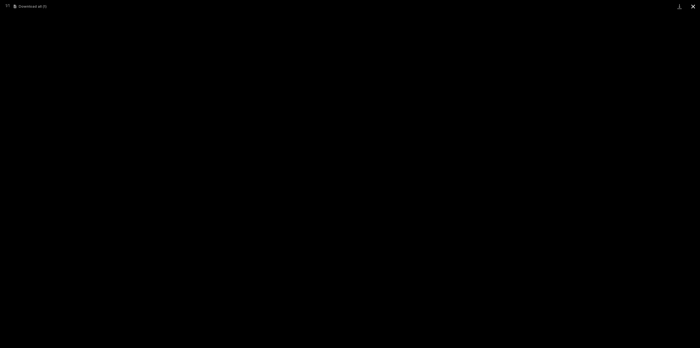
click at [692, 7] on button "Close gallery" at bounding box center [694, 6] width 14 height 13
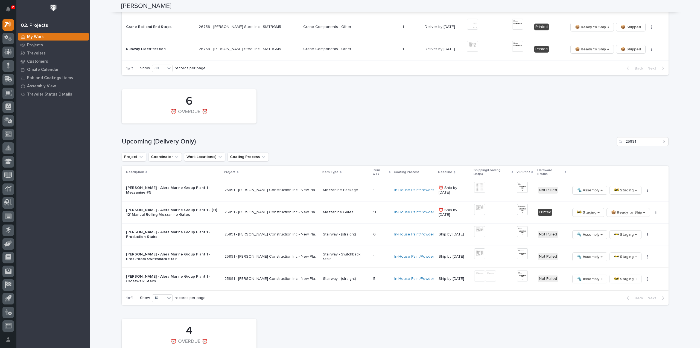
click at [648, 277] on button "button" at bounding box center [648, 279] width 8 height 4
click at [626, 312] on span "🔩 Hardware" at bounding box center [624, 311] width 23 height 7
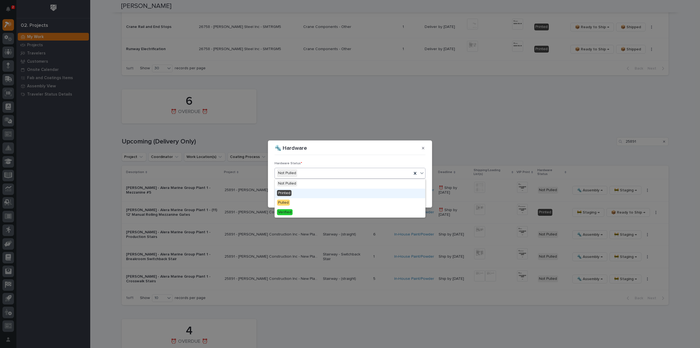
click at [292, 192] on div "Printed" at bounding box center [350, 193] width 150 height 10
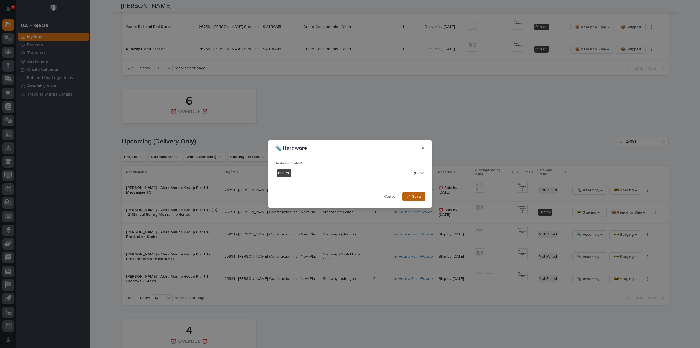
click at [422, 196] on button "Save" at bounding box center [413, 196] width 23 height 9
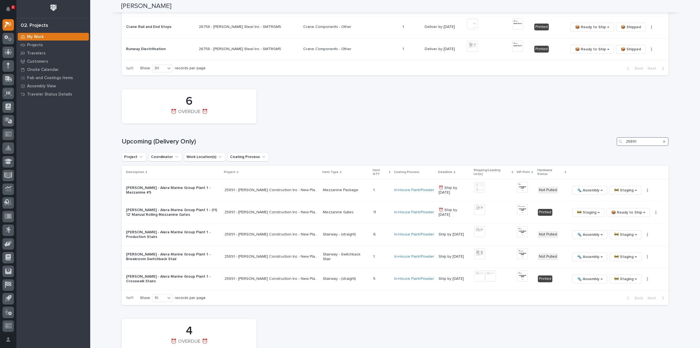
drag, startPoint x: 635, startPoint y: 141, endPoint x: 606, endPoint y: 148, distance: 29.7
click at [606, 148] on div "6 ⏰ OVERDUE ⏰ Upcoming (Delivery Only) 25891 Project Coordinator Work Location(…" at bounding box center [395, 195] width 547 height 218
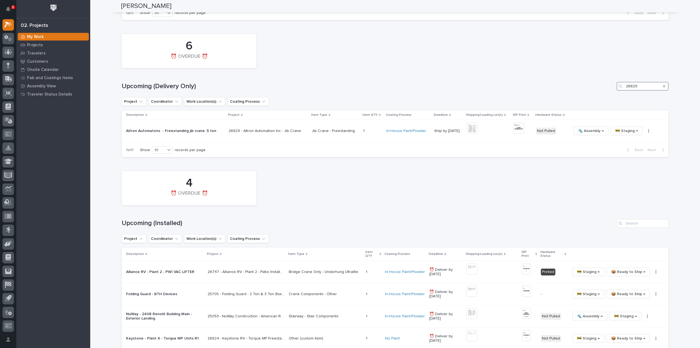
scroll to position [448, 0]
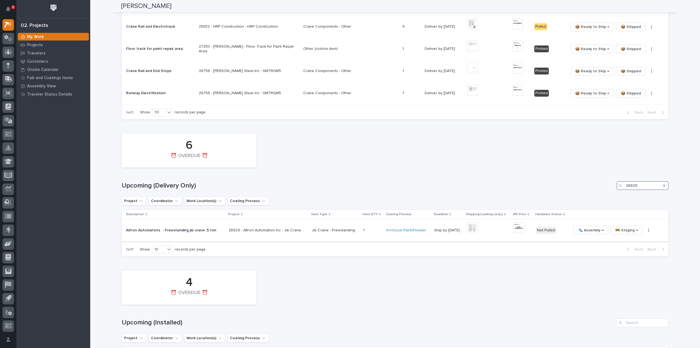
type input "26829"
click at [467, 227] on img at bounding box center [472, 227] width 11 height 11
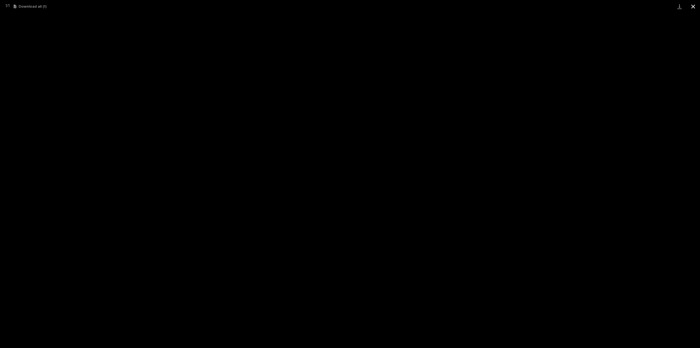
click at [696, 7] on button "Close gallery" at bounding box center [694, 6] width 14 height 13
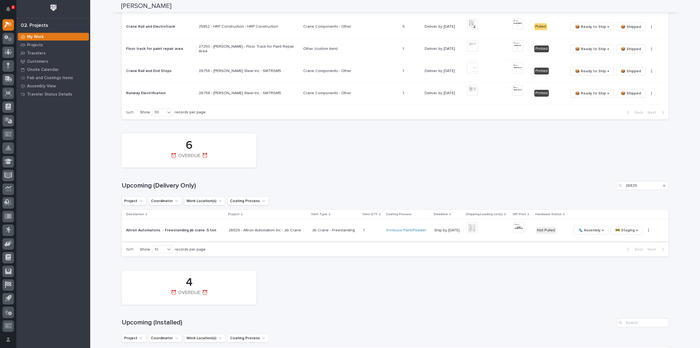
click at [513, 227] on img at bounding box center [518, 227] width 11 height 11
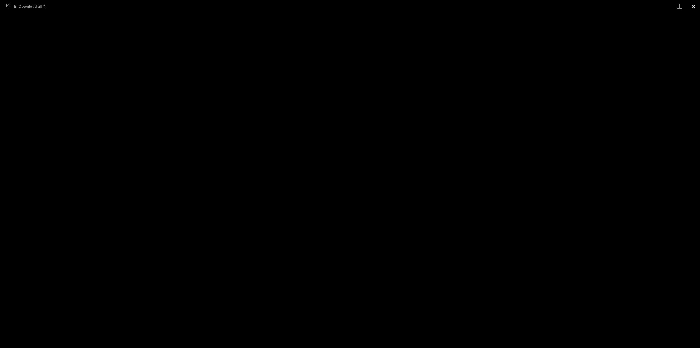
click at [693, 7] on button "Close gallery" at bounding box center [694, 6] width 14 height 13
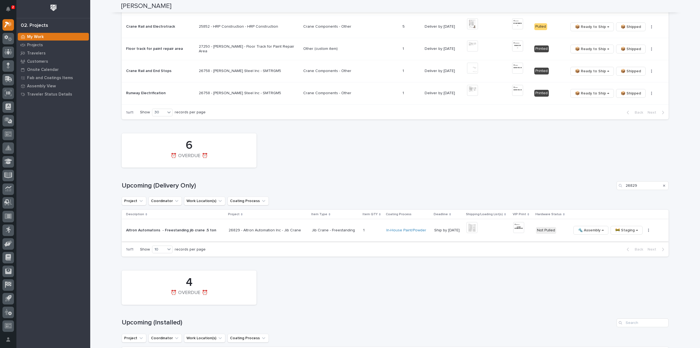
click at [645, 229] on button "button" at bounding box center [649, 230] width 8 height 4
click at [626, 267] on span "🔩 Hardware" at bounding box center [621, 267] width 23 height 7
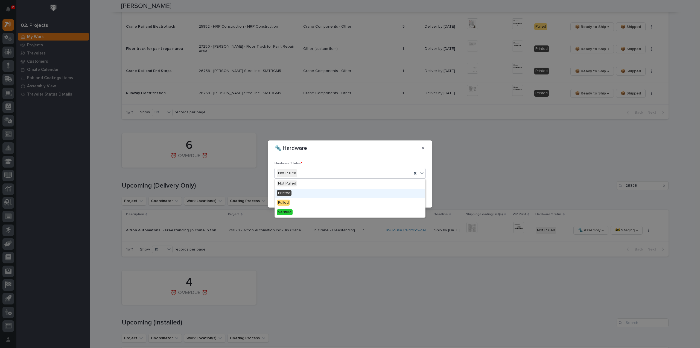
click at [288, 191] on span "Printed" at bounding box center [284, 193] width 14 height 6
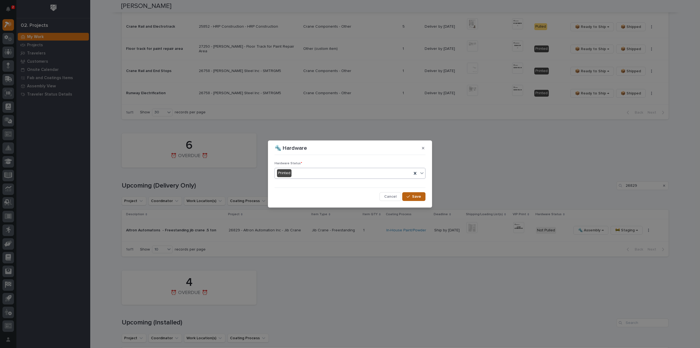
click at [417, 197] on span "Save" at bounding box center [416, 196] width 9 height 5
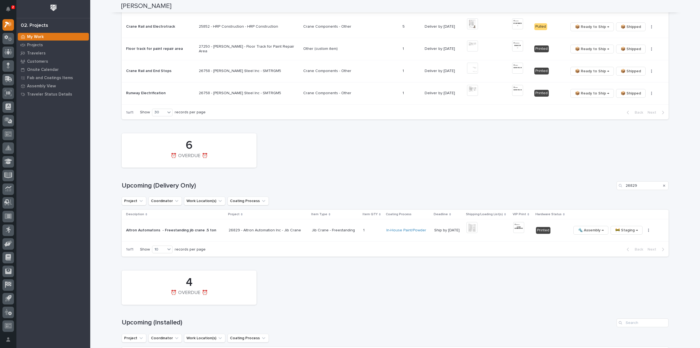
click at [462, 160] on div "6 ⏰ OVERDUE ⏰" at bounding box center [395, 150] width 553 height 40
click at [663, 185] on icon "Search" at bounding box center [664, 185] width 2 height 2
